Goal: Task Accomplishment & Management: Manage account settings

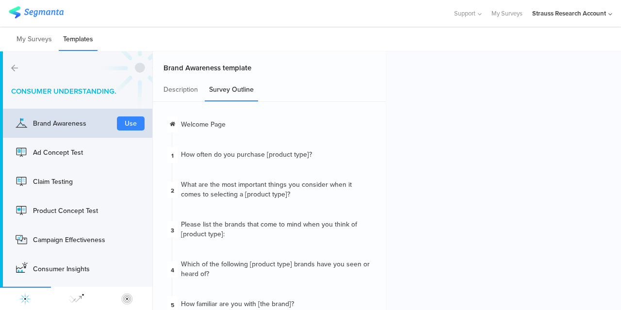
scroll to position [214, 0]
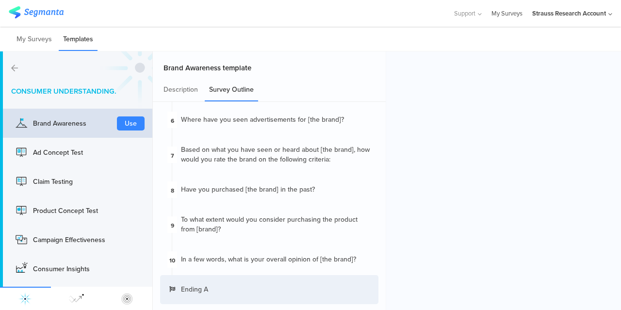
click at [500, 20] on link "My Surveys" at bounding box center [507, 13] width 31 height 27
click at [510, 13] on link "My Surveys" at bounding box center [507, 13] width 31 height 27
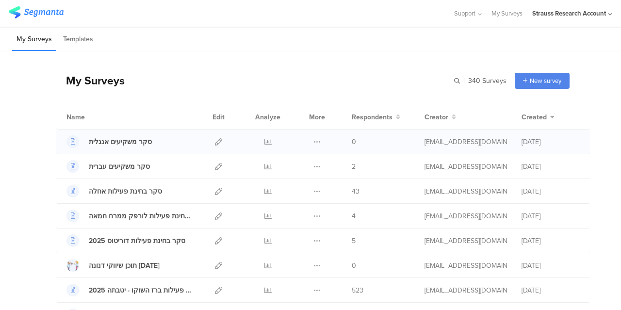
click at [215, 142] on div at bounding box center [218, 142] width 21 height 24
click at [215, 142] on icon at bounding box center [218, 141] width 7 height 7
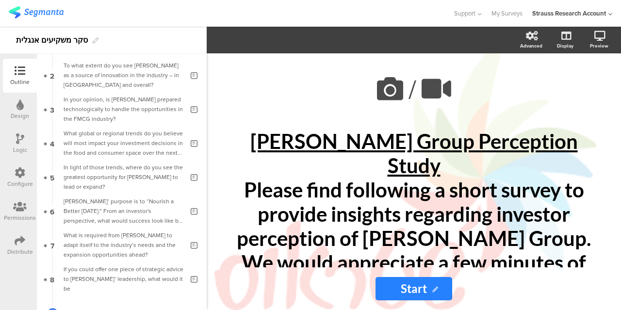
scroll to position [144, 0]
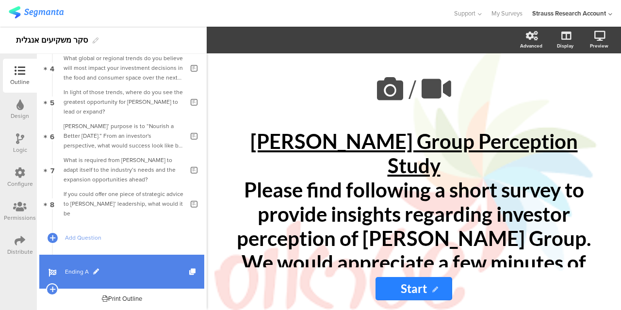
click at [141, 276] on link "Ending A" at bounding box center [121, 272] width 165 height 34
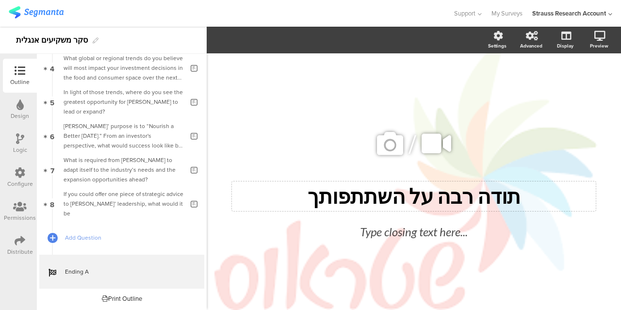
click at [405, 187] on div "תודה רבה על השתתפותך תודה רבה על השתתפותך" at bounding box center [414, 196] width 364 height 30
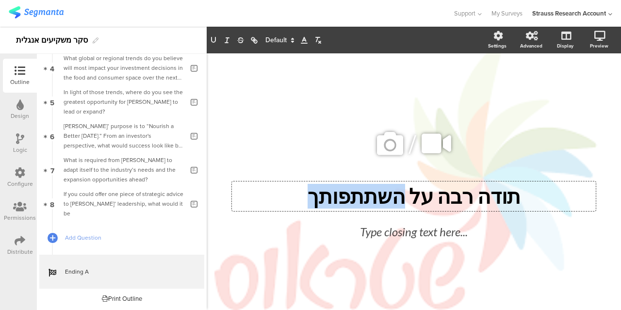
click at [405, 187] on p "תודה רבה על השתתפותך" at bounding box center [413, 196] width 359 height 25
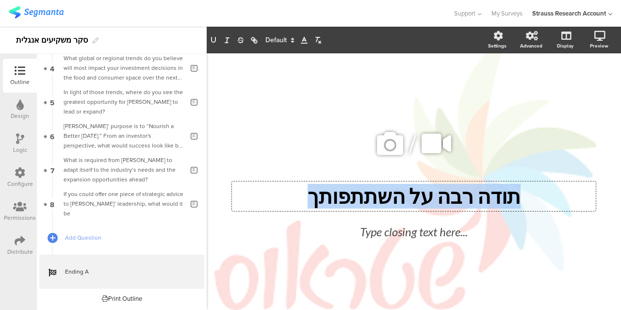
click at [405, 187] on p "תודה רבה על השתתפותך" at bounding box center [413, 196] width 359 height 25
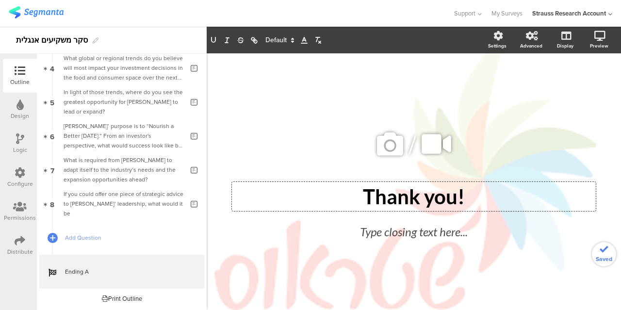
click at [322, 122] on div "/ Thank you! Thank you! Thank you! Type closing text here..." at bounding box center [414, 182] width 388 height 147
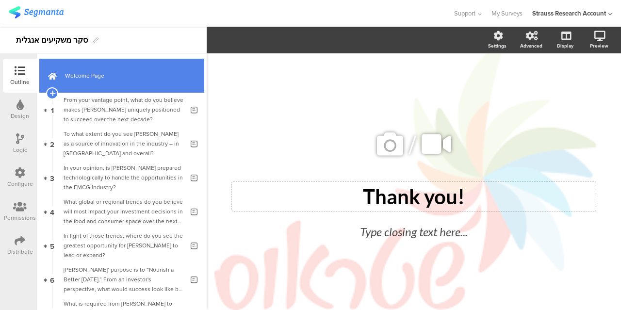
click at [146, 71] on span "Welcome Page" at bounding box center [127, 76] width 124 height 10
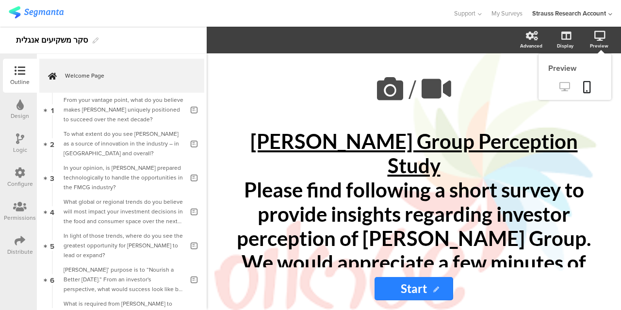
click at [563, 89] on icon at bounding box center [565, 86] width 10 height 9
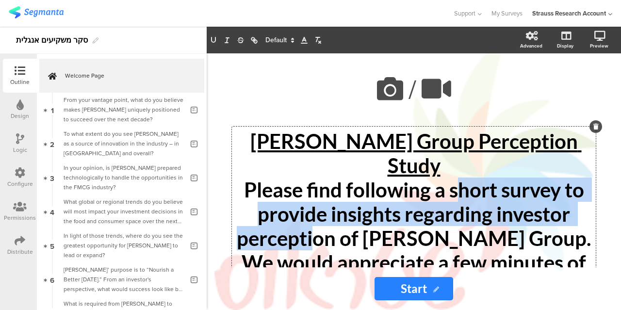
drag, startPoint x: 450, startPoint y: 171, endPoint x: 362, endPoint y: 205, distance: 95.3
click at [362, 205] on div "Strauss Group Perception Study Please find following a short survey to provide …" at bounding box center [414, 251] width 364 height 248
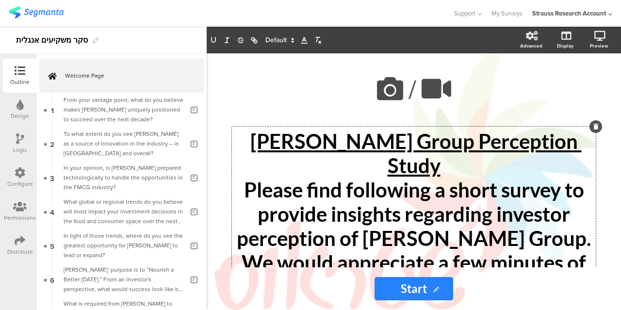
drag, startPoint x: 414, startPoint y: 205, endPoint x: 413, endPoint y: 225, distance: 19.9
click at [413, 225] on div "Strauss Group Perception Study Please find following a short survey to provide …" at bounding box center [414, 251] width 364 height 248
click at [468, 250] on p "We would appreciate a few minutes of your time for the completion of this surve…" at bounding box center [413, 286] width 359 height 73
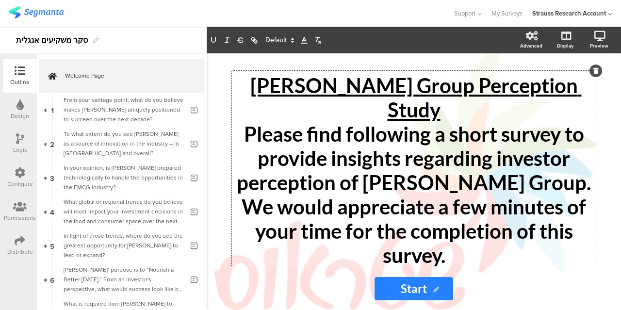
scroll to position [80, 0]
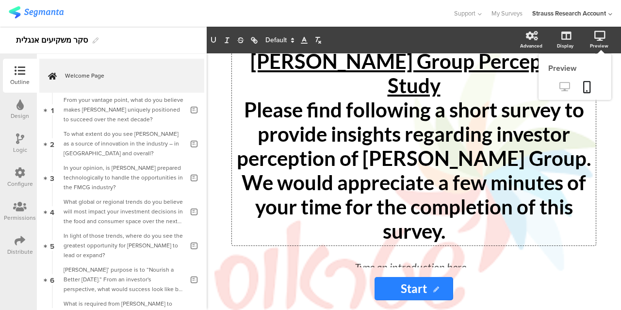
click at [564, 84] on icon at bounding box center [565, 86] width 10 height 9
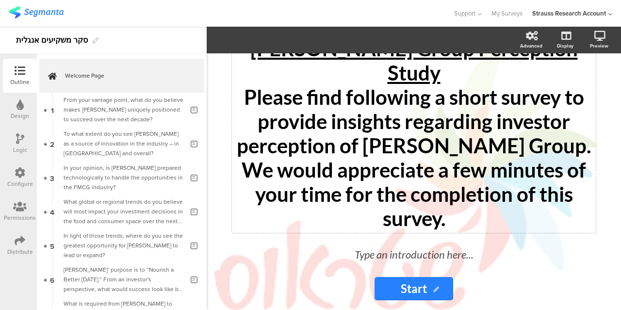
click at [22, 171] on icon at bounding box center [20, 172] width 11 height 11
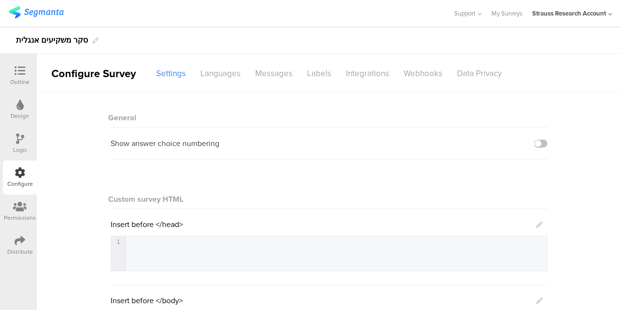
click at [22, 106] on icon at bounding box center [19, 104] width 7 height 11
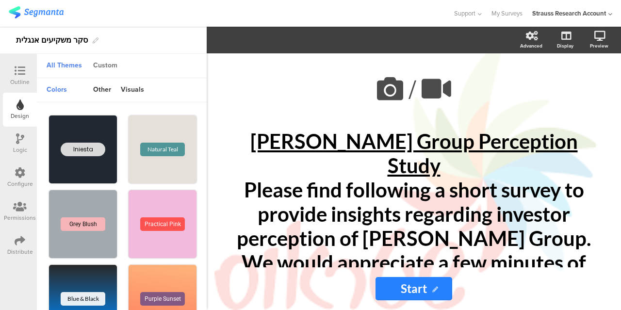
click at [110, 63] on div "Custom" at bounding box center [105, 66] width 34 height 16
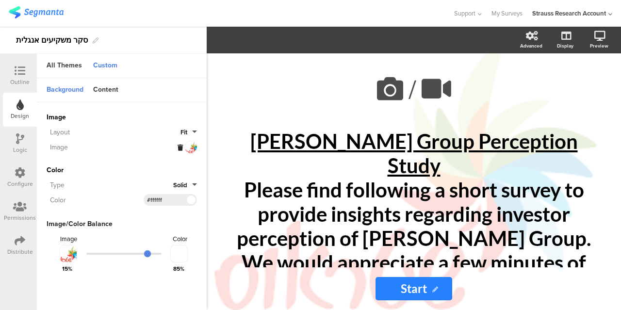
click at [181, 147] on icon at bounding box center [180, 148] width 5 height 6
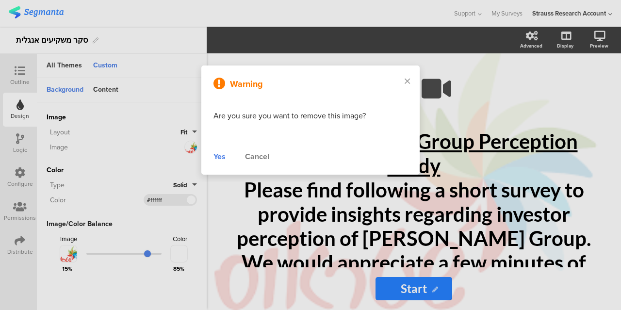
click at [222, 156] on div "Yes" at bounding box center [220, 157] width 12 height 12
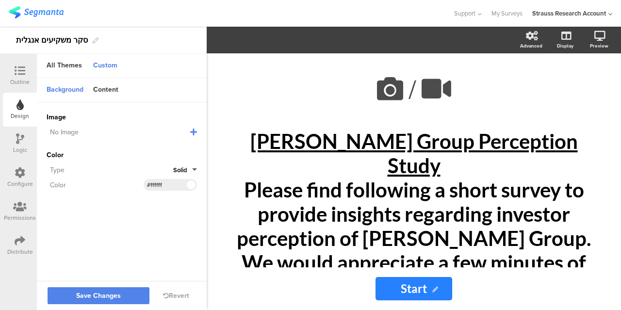
click at [192, 130] on icon at bounding box center [193, 132] width 7 height 8
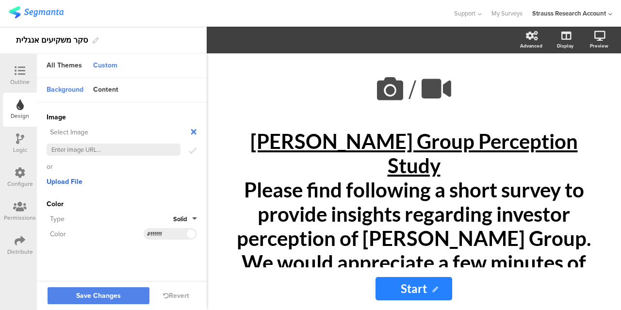
click at [79, 181] on span "Upload File" at bounding box center [65, 182] width 36 height 10
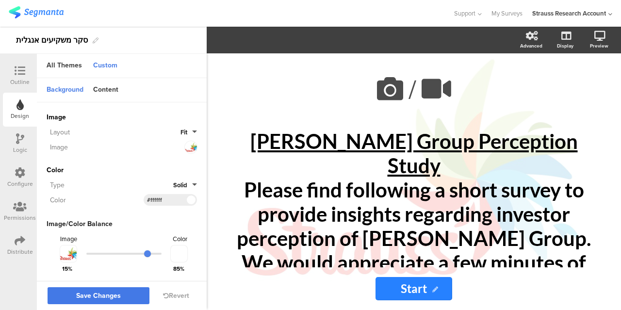
click at [123, 296] on button "Save Changes" at bounding box center [99, 295] width 102 height 17
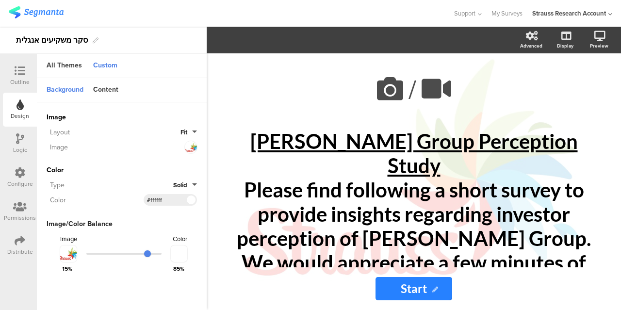
click at [22, 228] on div "Permissions" at bounding box center [20, 212] width 34 height 34
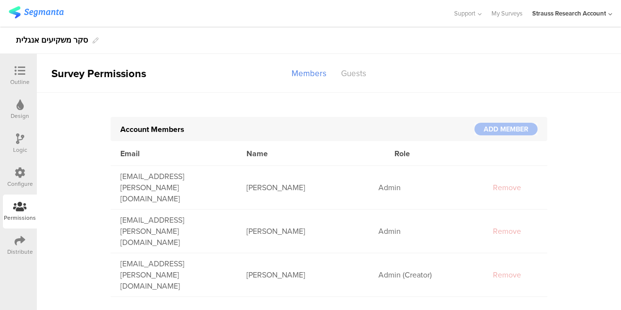
click at [23, 240] on icon at bounding box center [20, 240] width 11 height 11
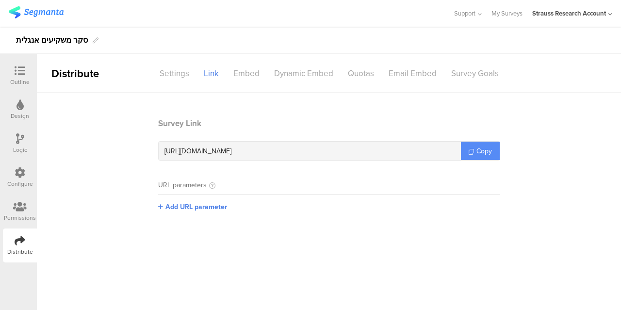
click at [482, 155] on span "Copy" at bounding box center [485, 151] width 16 height 10
